Goal: Navigation & Orientation: Find specific page/section

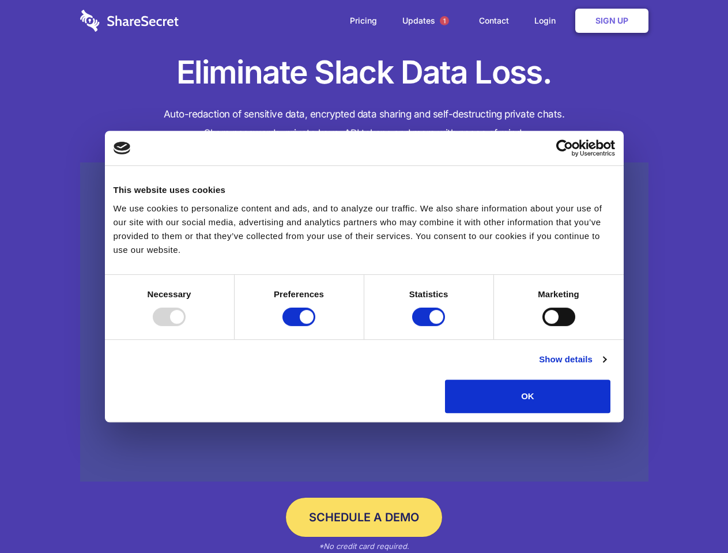
click at [186, 326] on div at bounding box center [169, 317] width 33 height 18
click at [315, 326] on input "Preferences" at bounding box center [298, 317] width 33 height 18
checkbox input "false"
click at [430, 326] on input "Statistics" at bounding box center [428, 317] width 33 height 18
checkbox input "false"
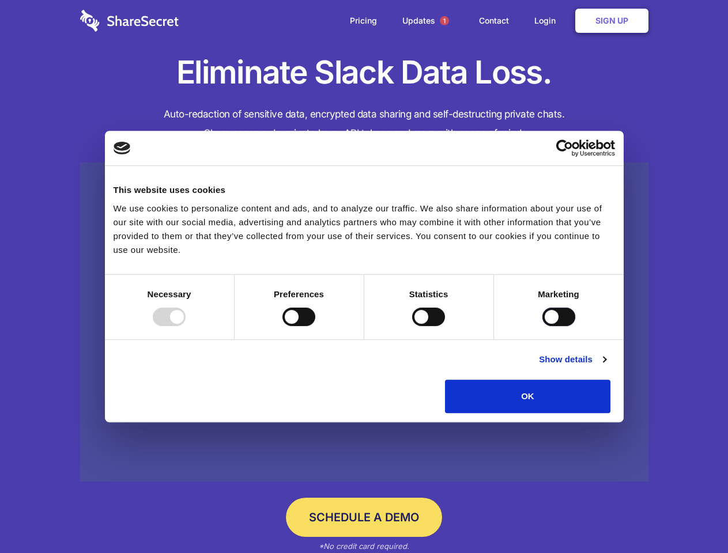
click at [542, 326] on input "Marketing" at bounding box center [558, 317] width 33 height 18
checkbox input "true"
click at [606, 367] on link "Show details" at bounding box center [572, 360] width 67 height 14
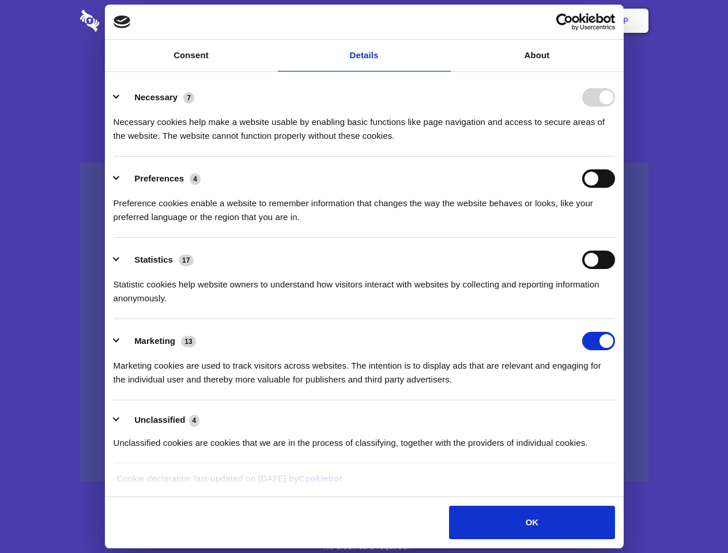
click at [615, 157] on li "Necessary 7 Necessary cookies help make a website usable by enabling basic func…" at bounding box center [365, 116] width 502 height 81
click at [444, 21] on span "1" at bounding box center [444, 20] width 9 height 9
